Goal: Navigation & Orientation: Understand site structure

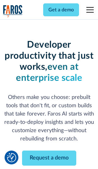
scroll to position [74, 0]
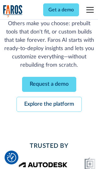
click at [49, 84] on link "Request a demo" at bounding box center [49, 84] width 54 height 15
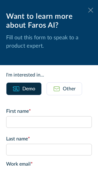
click at [91, 10] on icon at bounding box center [90, 10] width 5 height 5
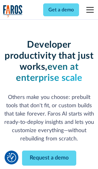
scroll to position [94, 0]
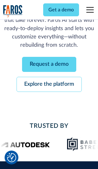
click at [49, 84] on link "Explore the platform" at bounding box center [49, 84] width 65 height 15
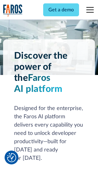
scroll to position [4611, 0]
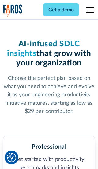
scroll to position [951, 0]
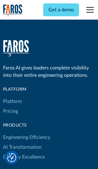
click at [12, 96] on link "Platform" at bounding box center [12, 101] width 19 height 10
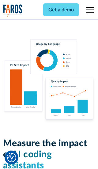
scroll to position [3795, 0]
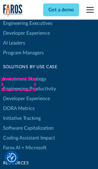
click at [18, 103] on link "DORA Metrics" at bounding box center [19, 108] width 32 height 10
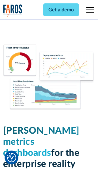
scroll to position [2688, 0]
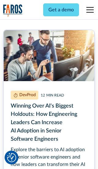
scroll to position [2759, 0]
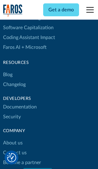
click at [14, 84] on link "Changelog" at bounding box center [14, 85] width 23 height 10
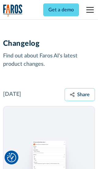
scroll to position [7414, 0]
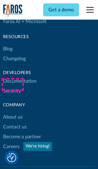
click at [13, 112] on link "About us" at bounding box center [13, 117] width 20 height 10
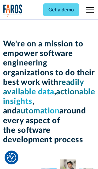
scroll to position [2117, 0]
